Goal: Check status: Check status

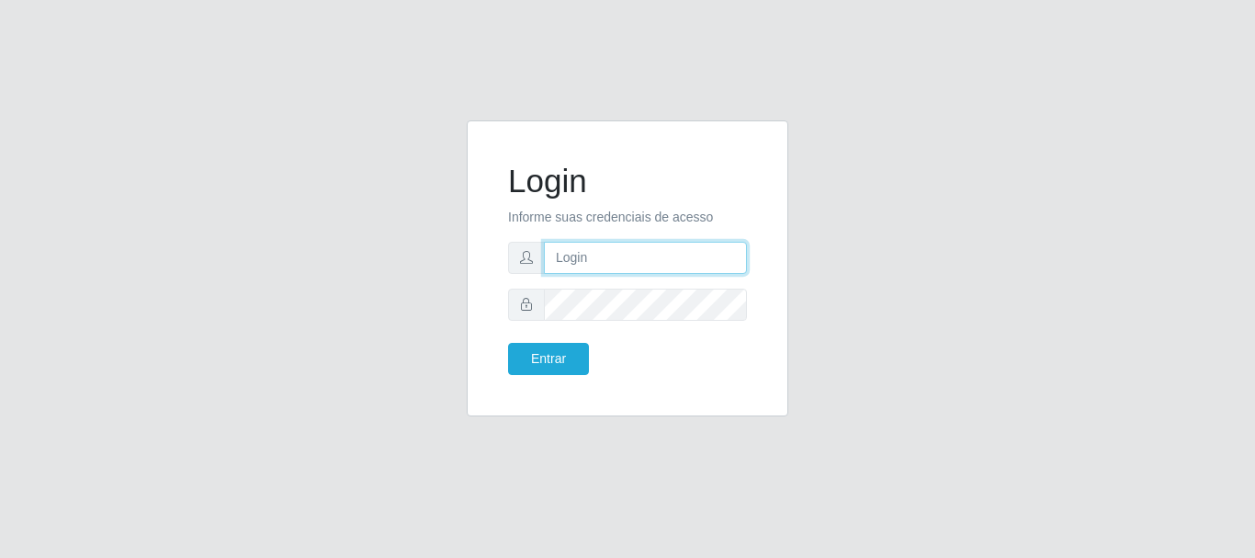
click at [570, 266] on input "text" at bounding box center [645, 258] width 203 height 32
type input "[EMAIL_ADDRESS][DOMAIN_NAME]"
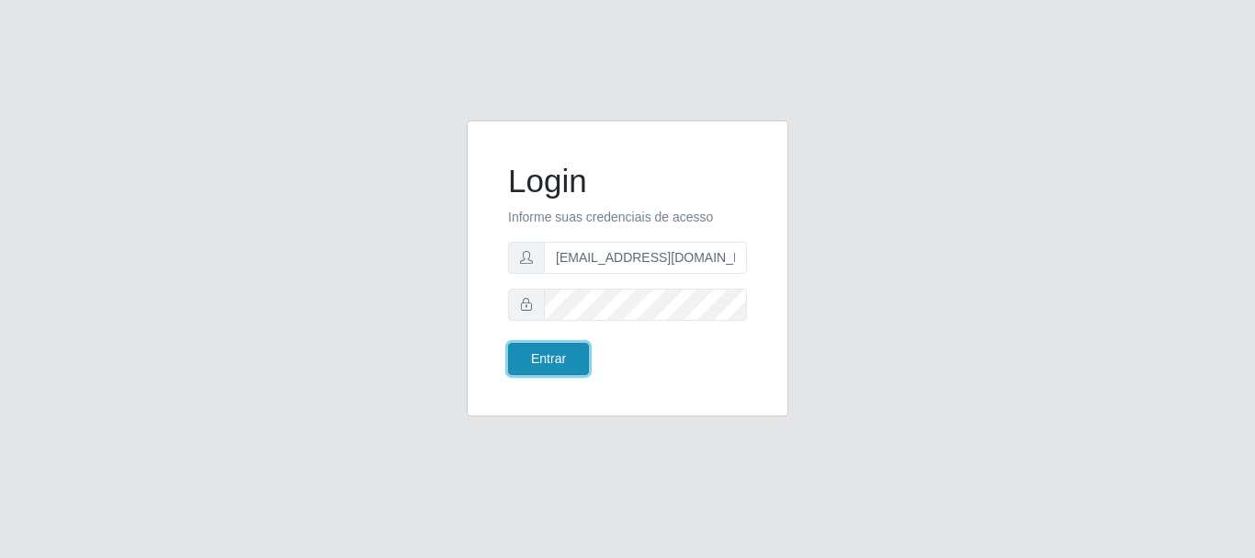
click at [538, 361] on button "Entrar" at bounding box center [548, 359] width 81 height 32
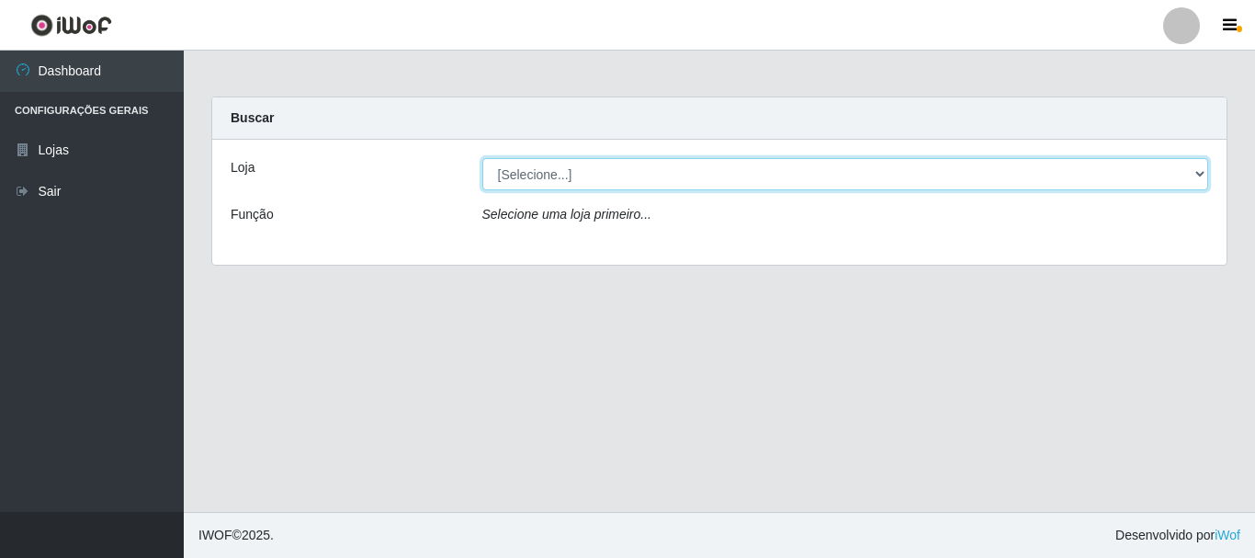
click at [1202, 171] on select "[Selecione...] SuperFácil Atacado - Rodoviária" at bounding box center [845, 174] width 727 height 32
select select "400"
click at [482, 158] on select "[Selecione...] SuperFácil Atacado - Rodoviária" at bounding box center [845, 174] width 727 height 32
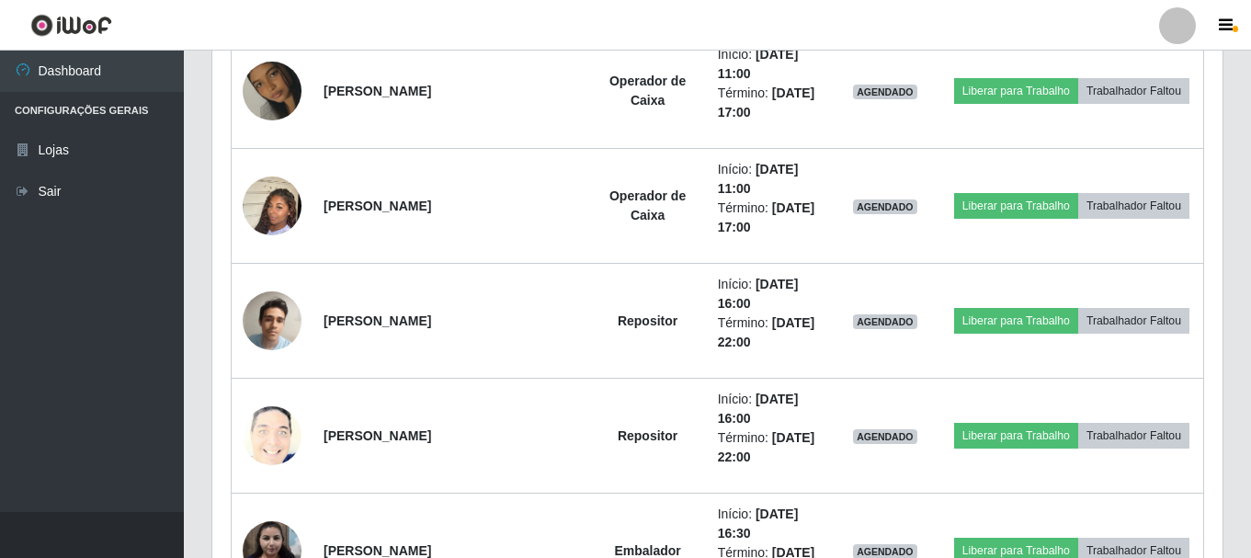
scroll to position [1470, 0]
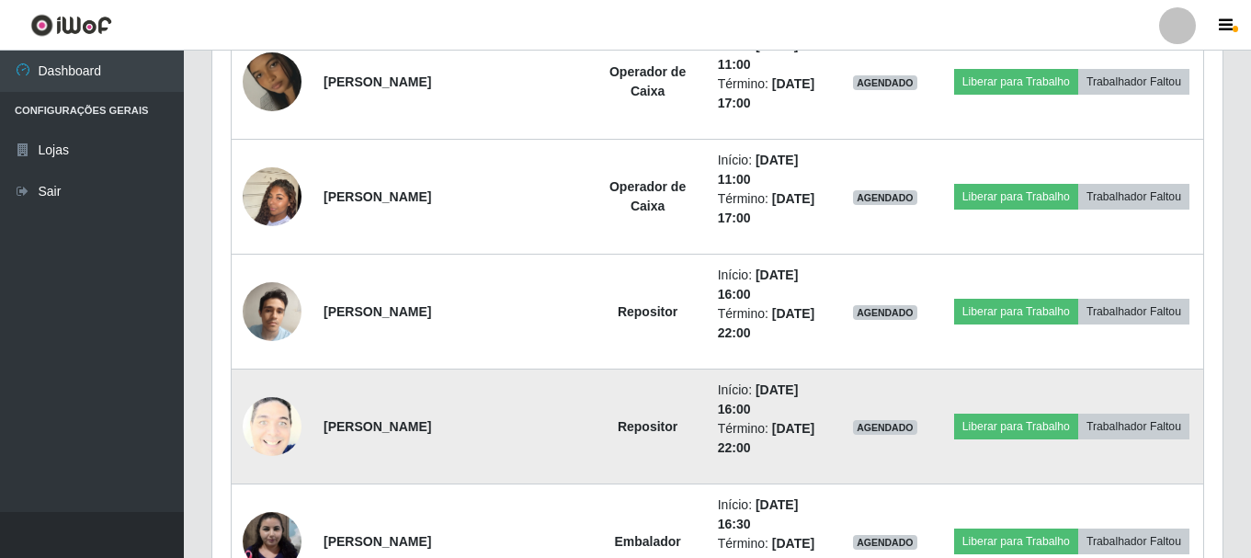
click at [275, 426] on img at bounding box center [272, 427] width 59 height 73
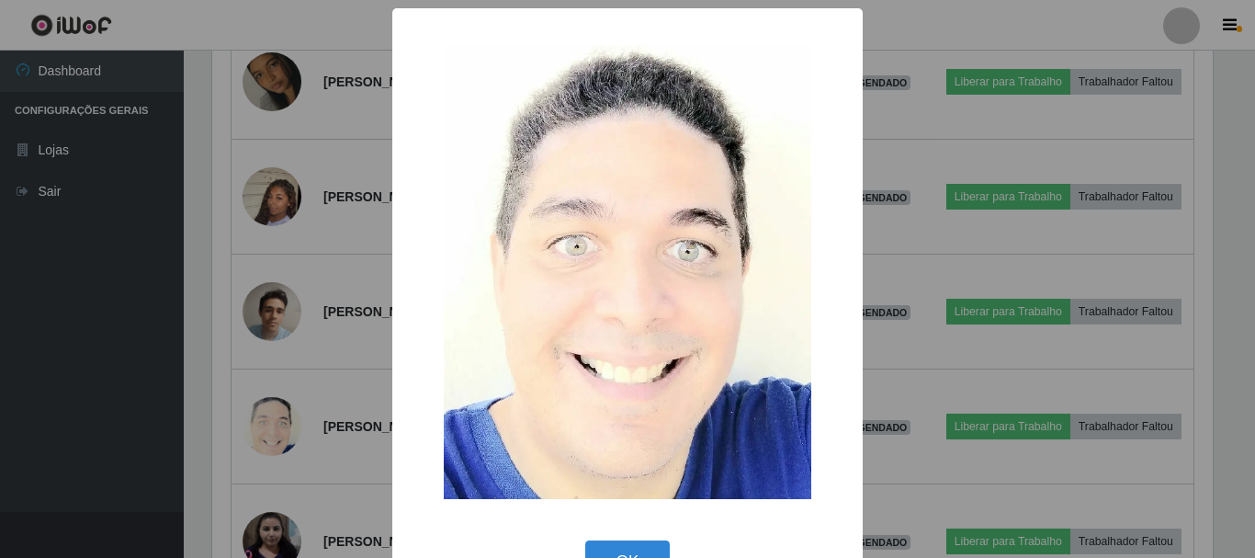
click at [141, 405] on div "× OK Cancel" at bounding box center [627, 279] width 1255 height 558
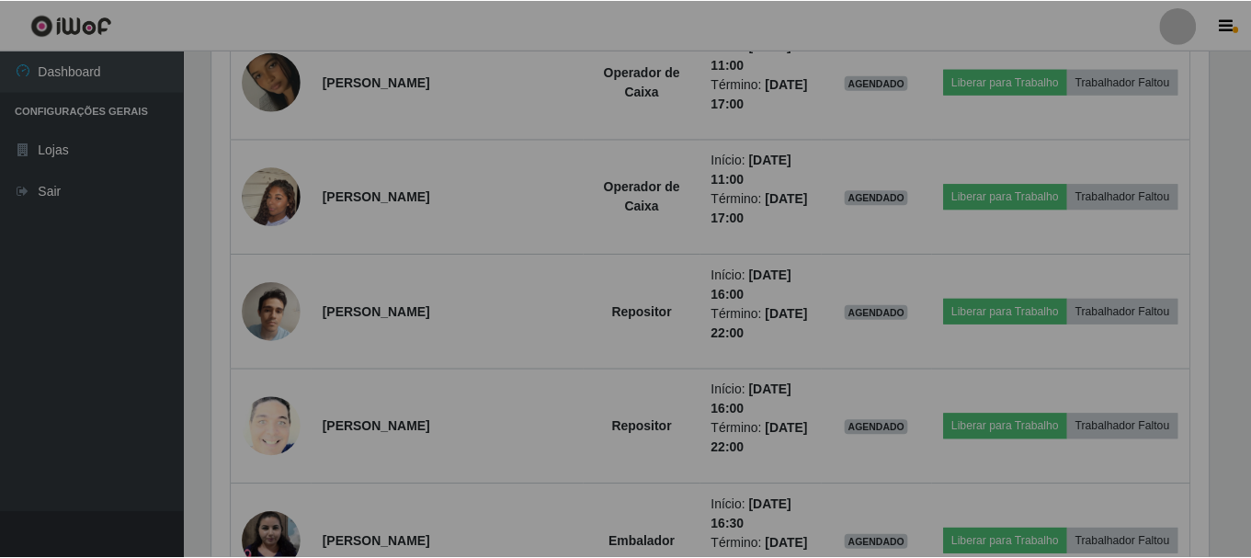
scroll to position [381, 1010]
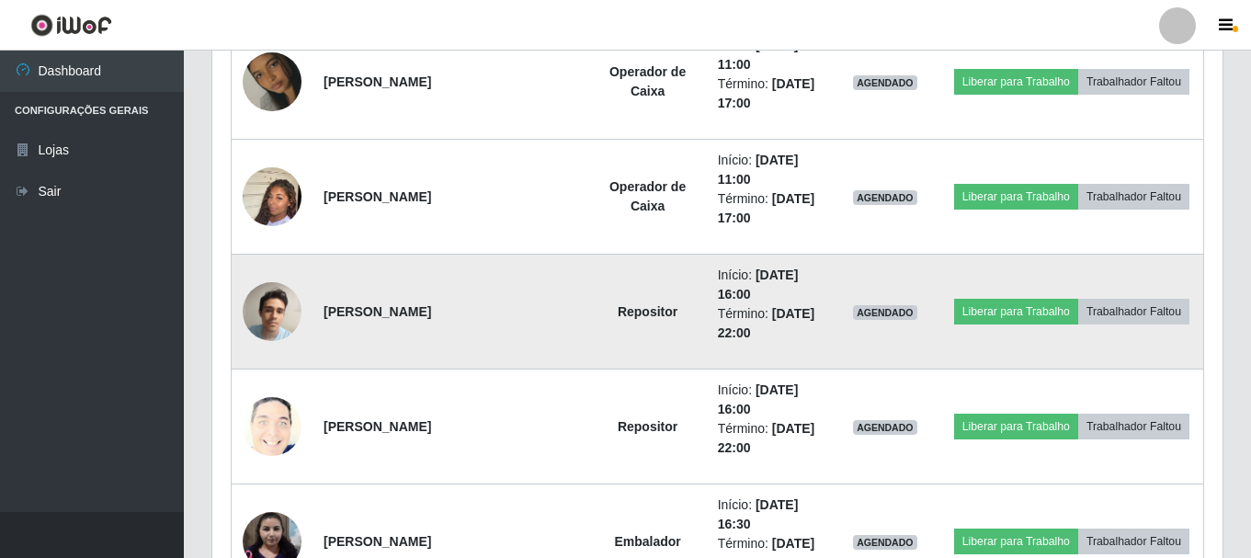
click at [277, 317] on img at bounding box center [272, 312] width 59 height 78
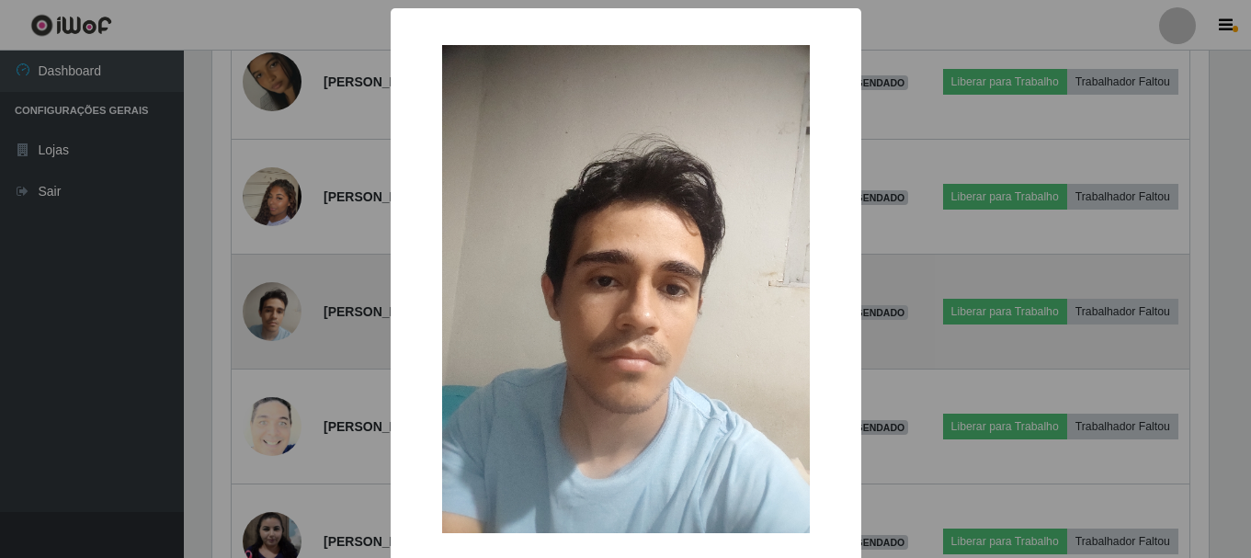
scroll to position [381, 1001]
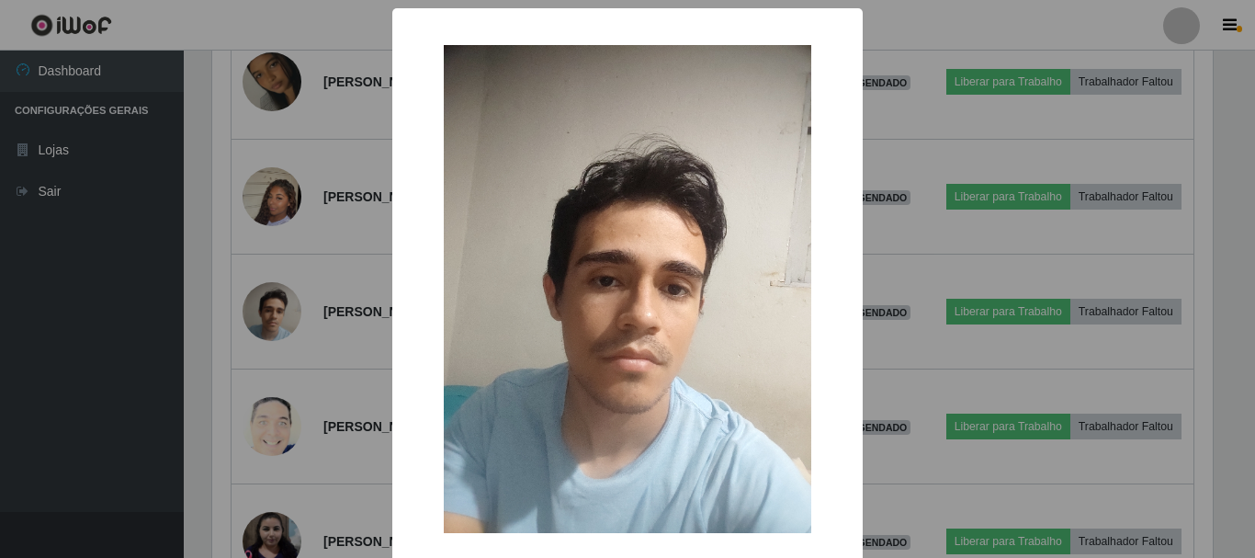
click at [9, 271] on div "× OK Cancel" at bounding box center [627, 279] width 1255 height 558
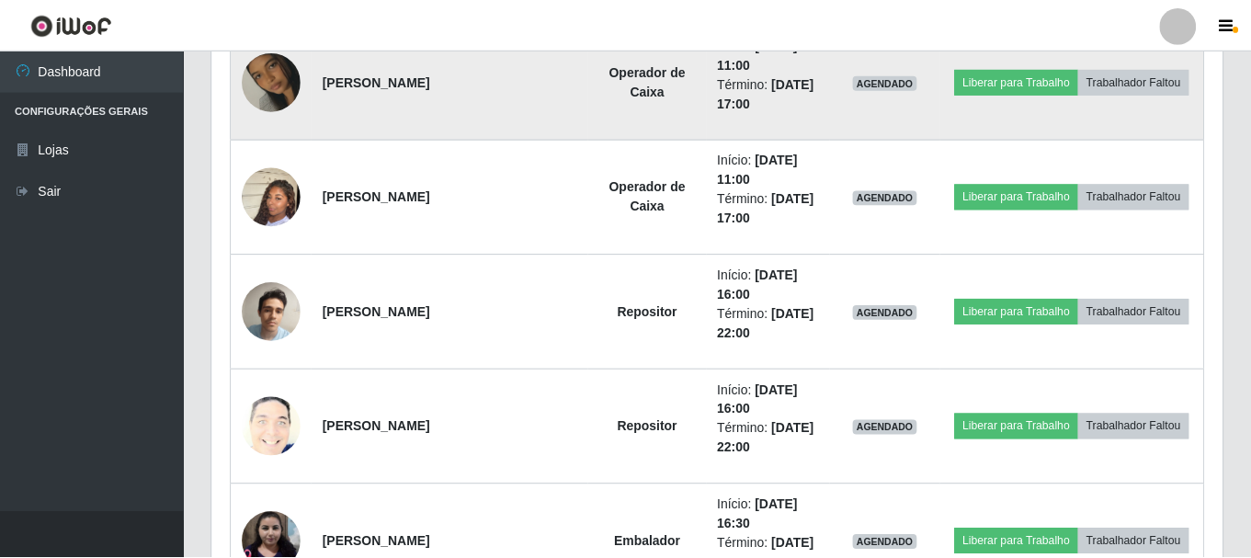
scroll to position [381, 1010]
